Goal: Task Accomplishment & Management: Manage account settings

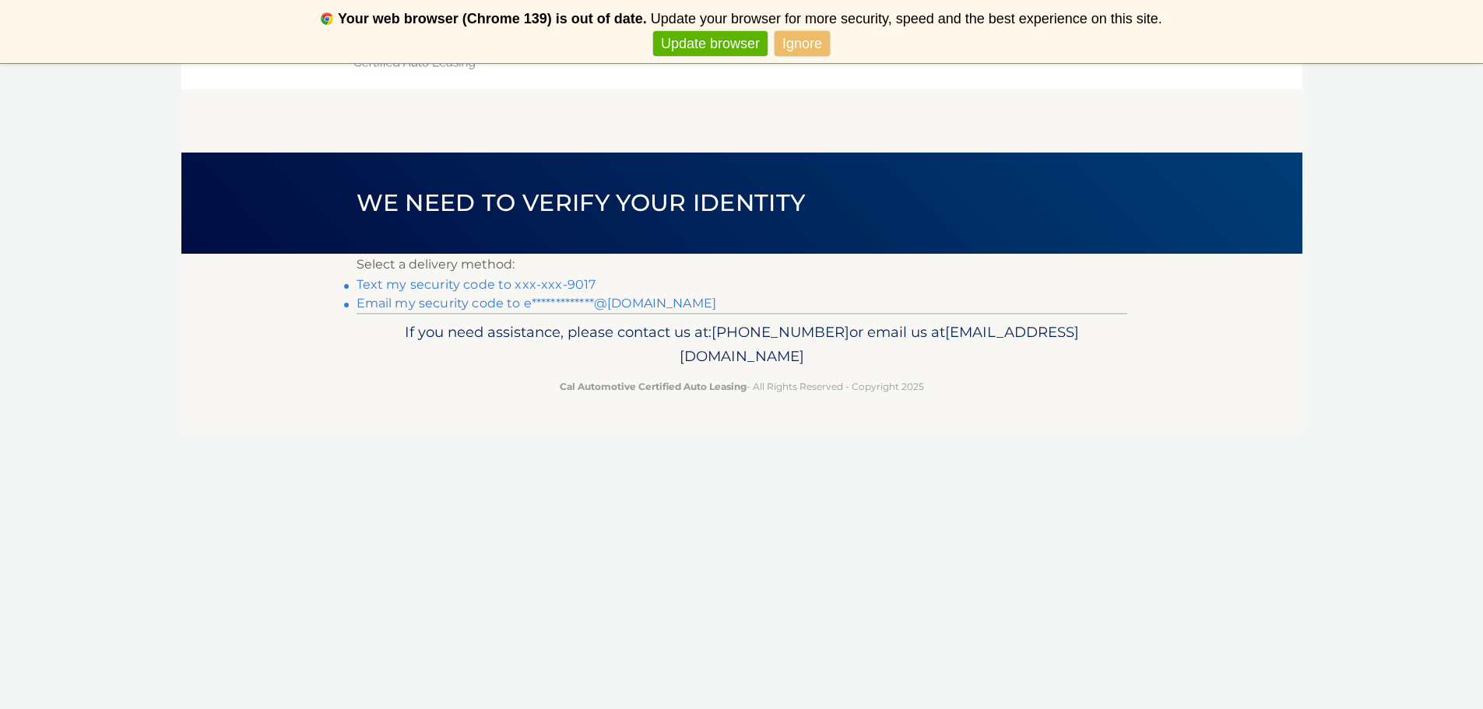
click at [575, 281] on link "Text my security code to xxx-xxx-9017" at bounding box center [476, 284] width 240 height 15
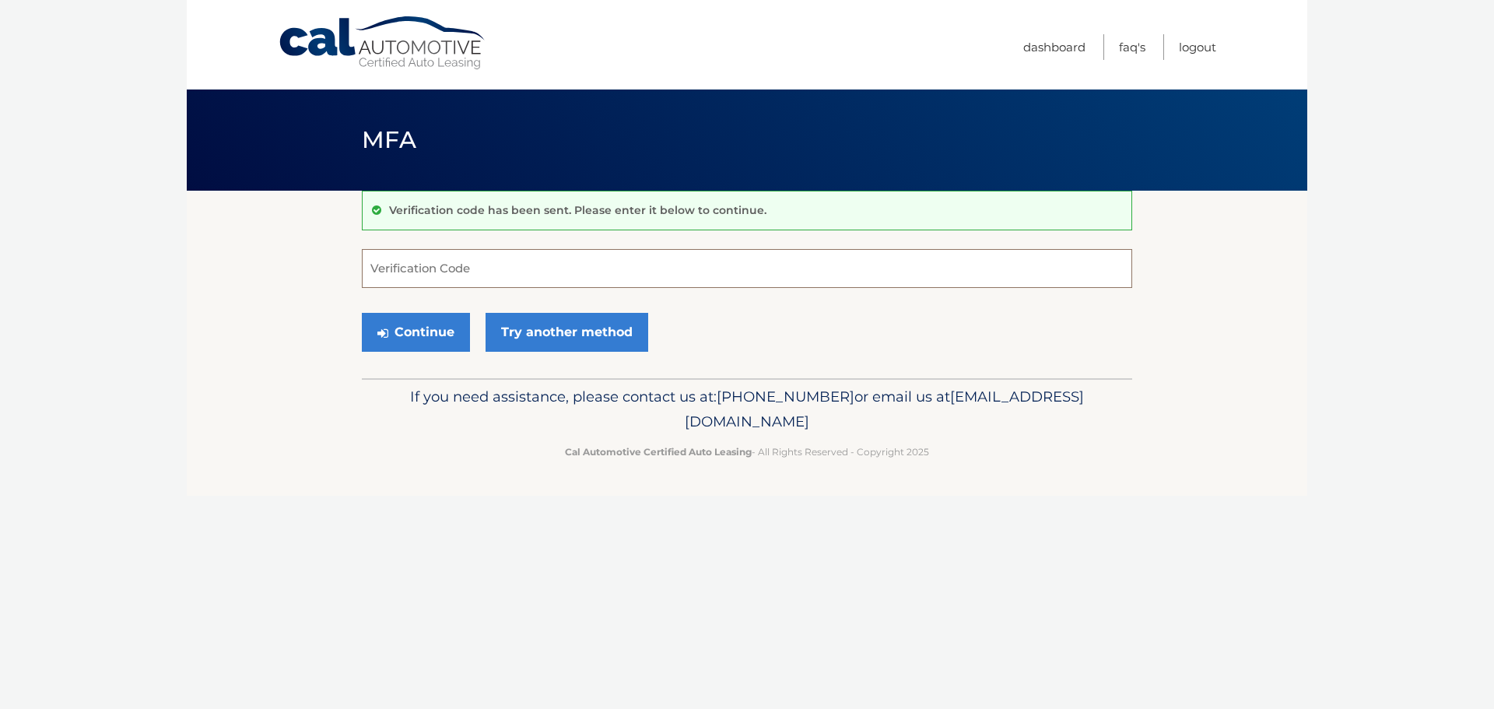
click at [532, 273] on input "Verification Code" at bounding box center [747, 268] width 771 height 39
type input "705483"
click at [421, 322] on button "Continue" at bounding box center [416, 332] width 108 height 39
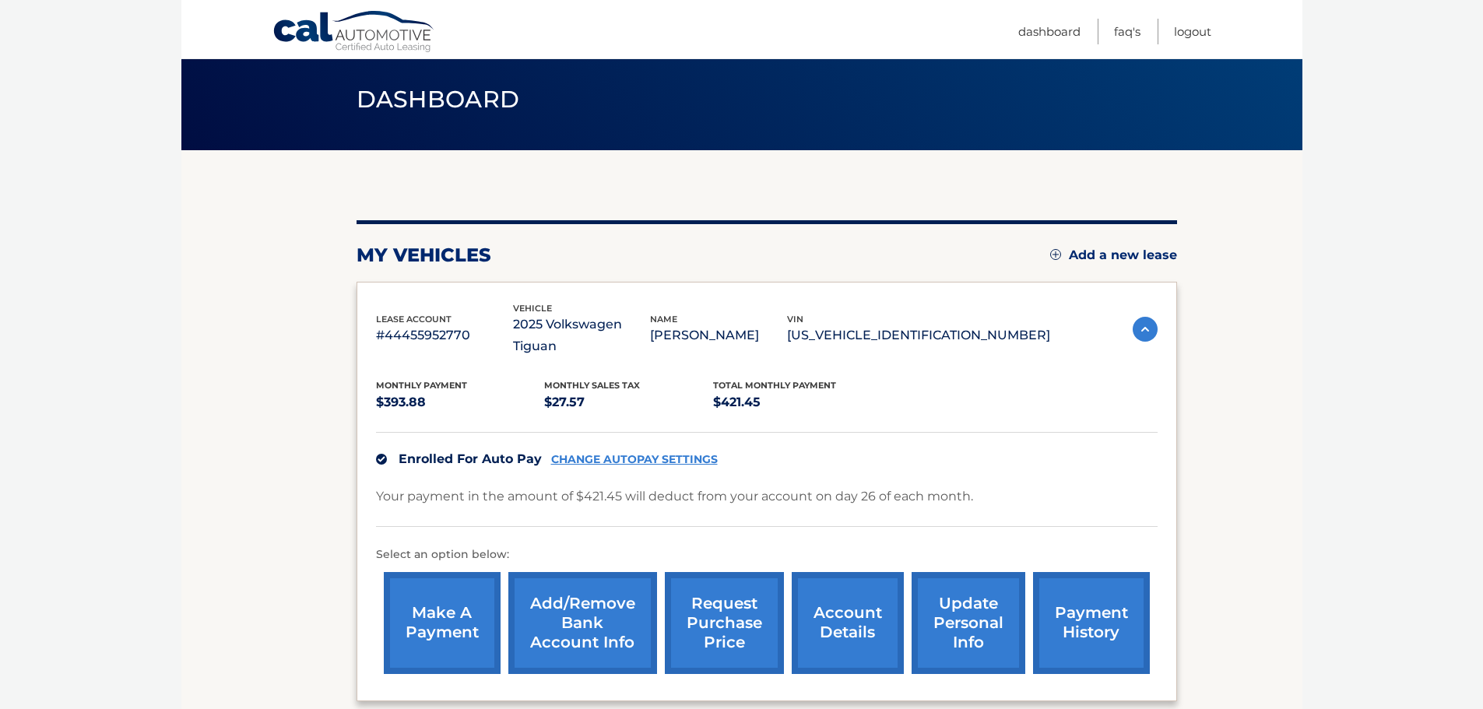
scroll to position [78, 0]
